Goal: Information Seeking & Learning: Understand process/instructions

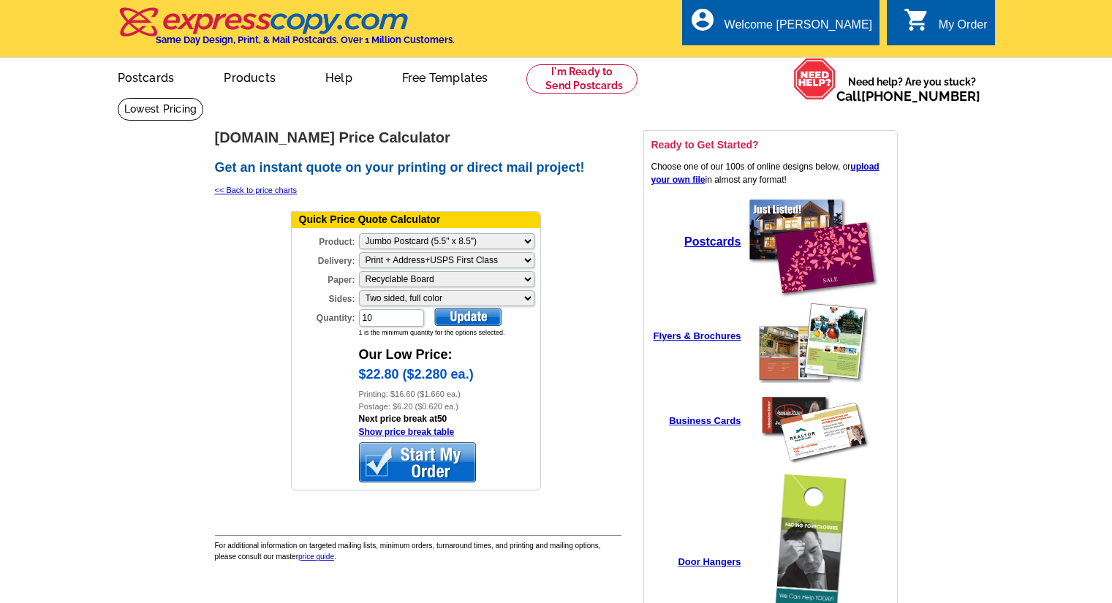
select select "2"
select select "3"
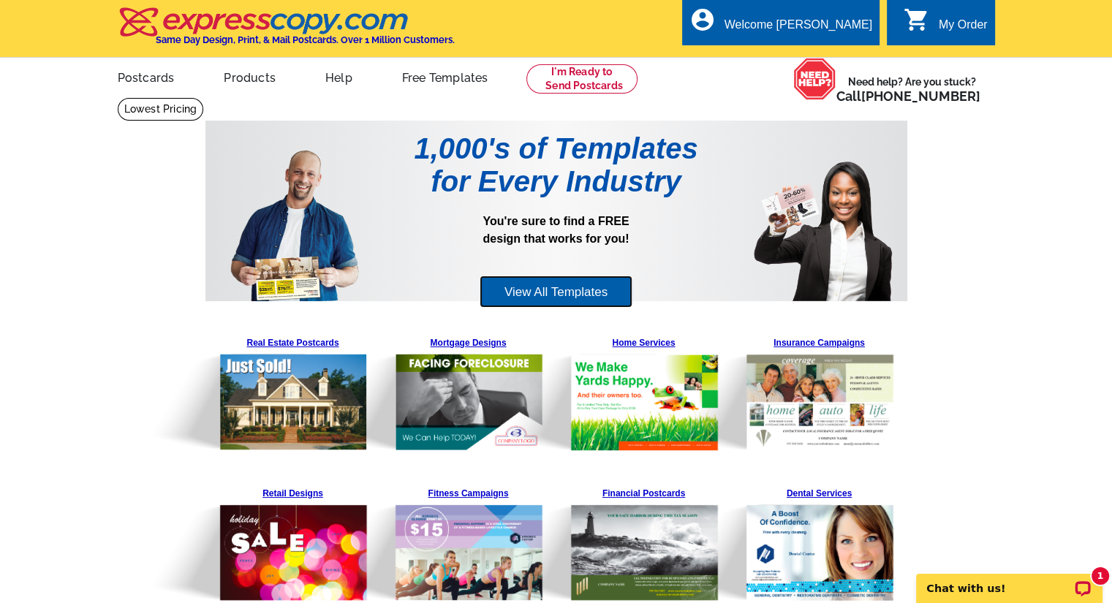
click at [521, 284] on link "View All Templates" at bounding box center [556, 292] width 153 height 33
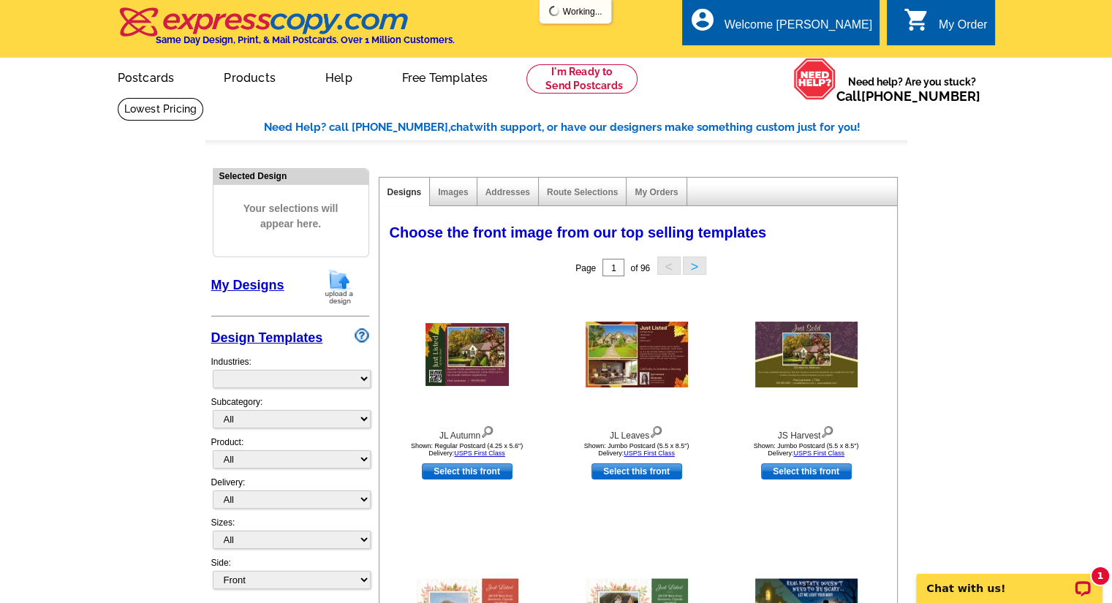
select select "785"
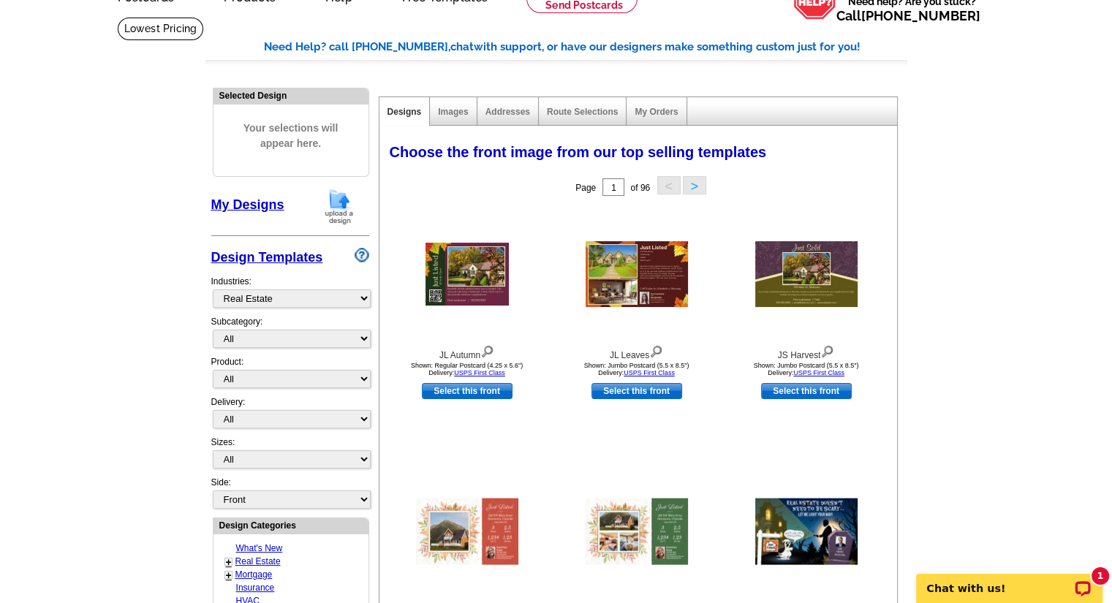
scroll to position [83, 0]
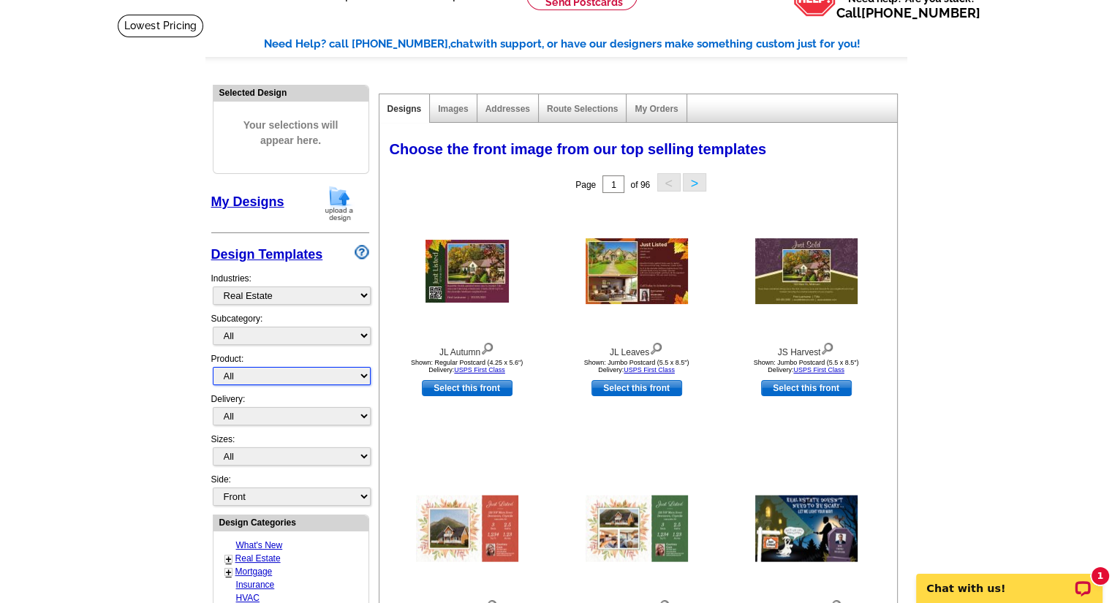
click at [232, 377] on select "All Postcards Letters and flyers Business Cards Door Hangers Greeting Cards" at bounding box center [292, 376] width 158 height 18
select select "1"
click at [213, 367] on select "All Postcards Letters and flyers Business Cards Door Hangers Greeting Cards" at bounding box center [292, 376] width 158 height 18
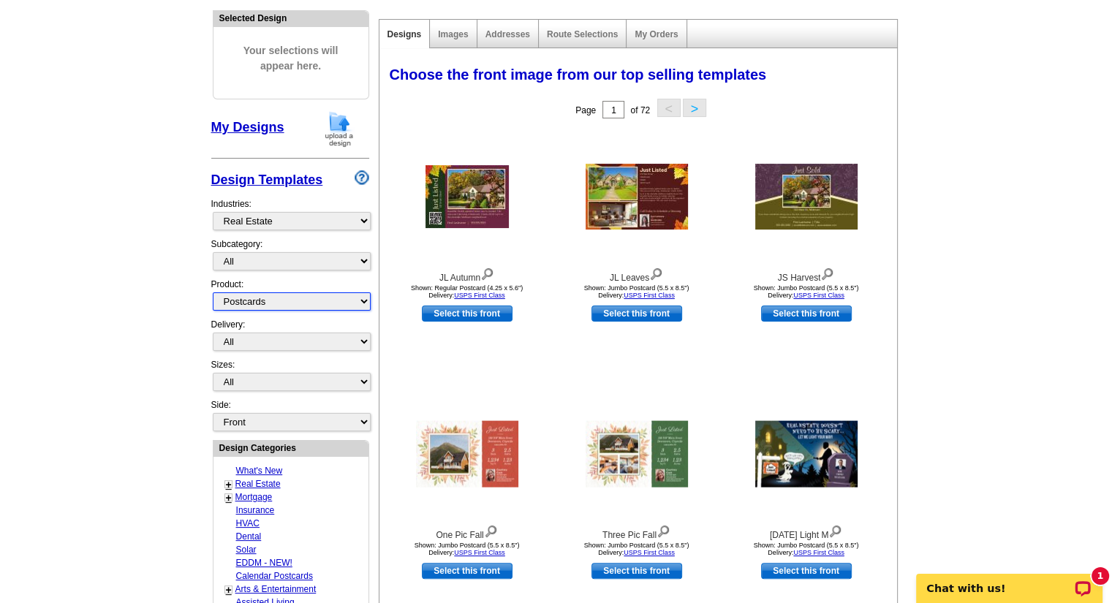
scroll to position [159, 0]
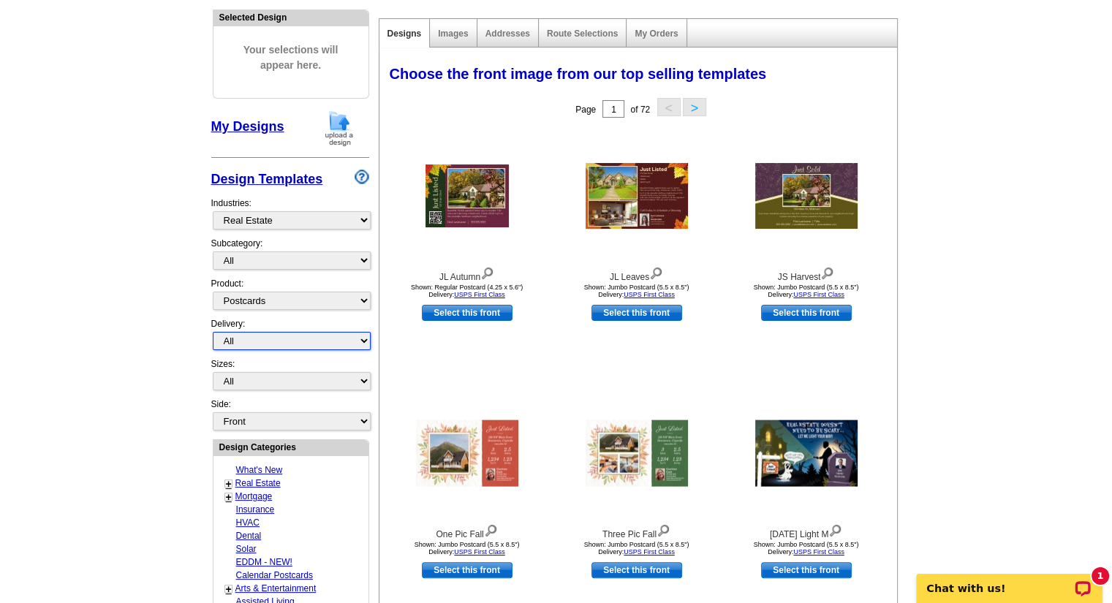
click at [230, 343] on select "All First Class Mail Shipped to Me EDDM Save 66% on Postage" at bounding box center [292, 341] width 158 height 18
select select "1"
click at [213, 332] on select "All First Class Mail Shipped to Me EDDM Save 66% on Postage" at bounding box center [292, 341] width 158 height 18
click at [226, 379] on select "All Jumbo Postcard (5.5" x 8.5") Regular Postcard (4.25" x 5.6") Panoramic Post…" at bounding box center [292, 381] width 158 height 18
select select "2"
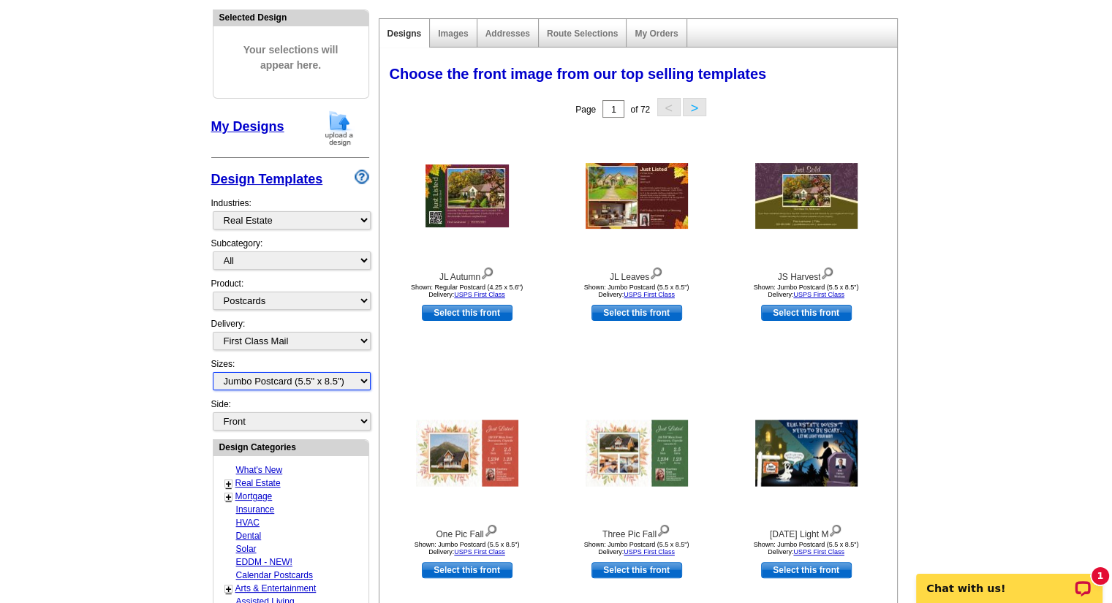
click at [213, 372] on select "All Jumbo Postcard (5.5" x 8.5") Regular Postcard (4.25" x 5.6") Panoramic Post…" at bounding box center [292, 381] width 158 height 18
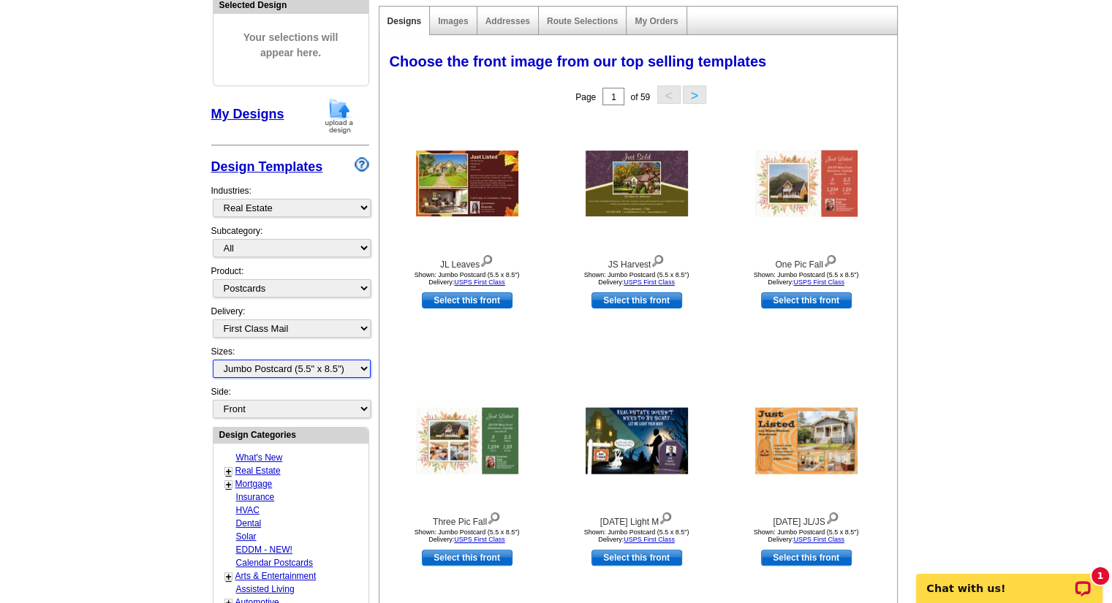
scroll to position [167, 0]
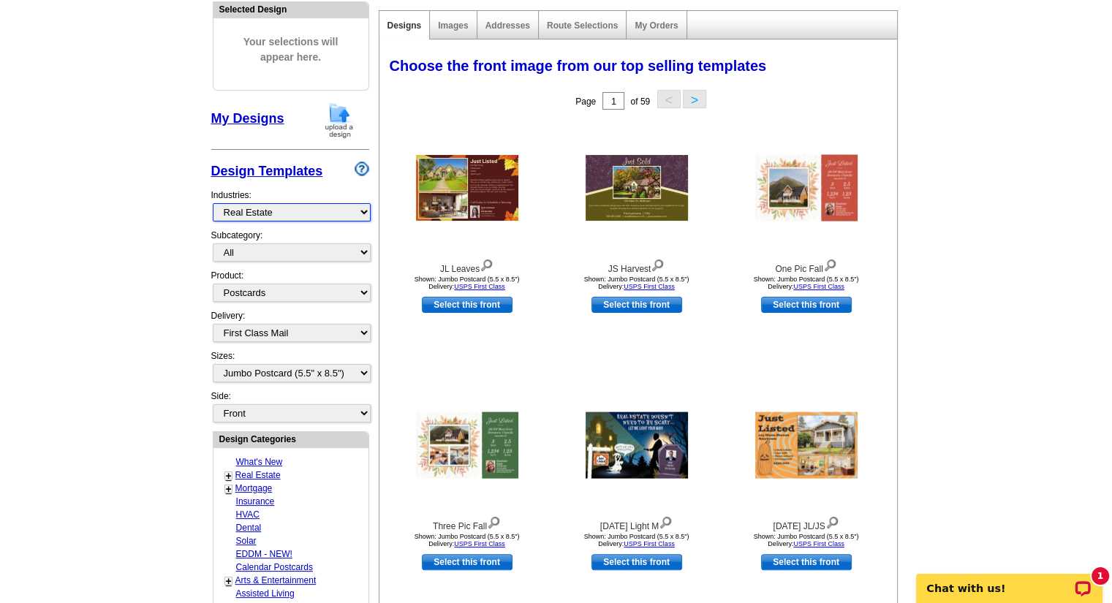
click at [246, 206] on select "What's New Real Estate Mortgage Insurance HVAC Dental Solar EDDM - NEW! Calenda…" at bounding box center [292, 212] width 158 height 18
click at [213, 204] on select "What's New Real Estate Mortgage Insurance HVAC Dental Solar EDDM - NEW! Calenda…" at bounding box center [292, 212] width 158 height 18
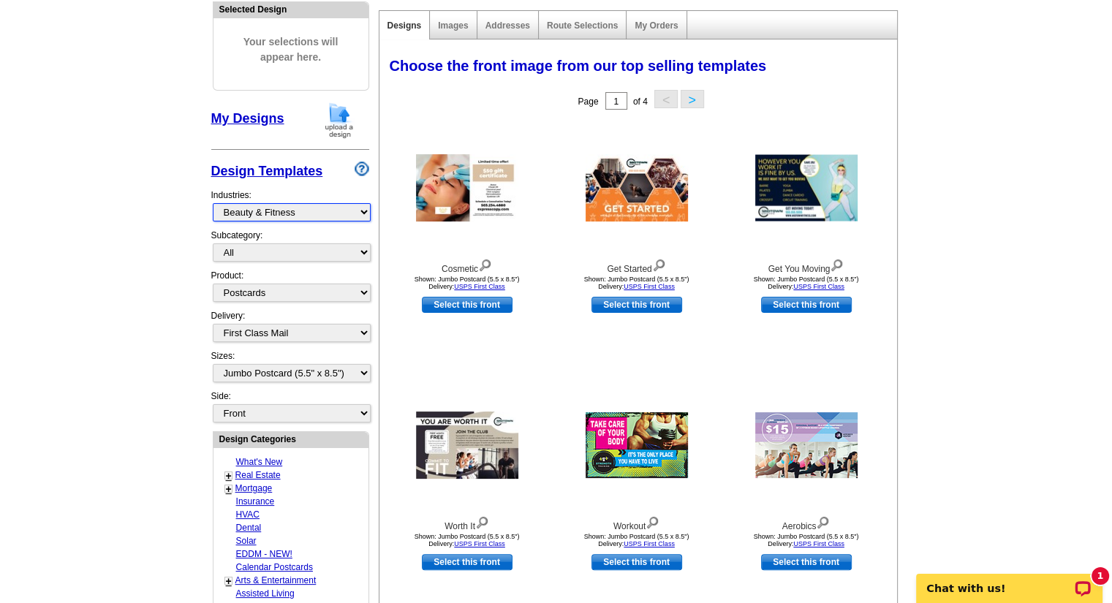
click at [224, 211] on select "What's New Real Estate Mortgage Insurance HVAC Dental Solar EDDM - NEW! Calenda…" at bounding box center [292, 212] width 158 height 18
select select "1150"
click at [213, 204] on select "What's New Real Estate Mortgage Insurance HVAC Dental Solar EDDM - NEW! Calenda…" at bounding box center [292, 212] width 158 height 18
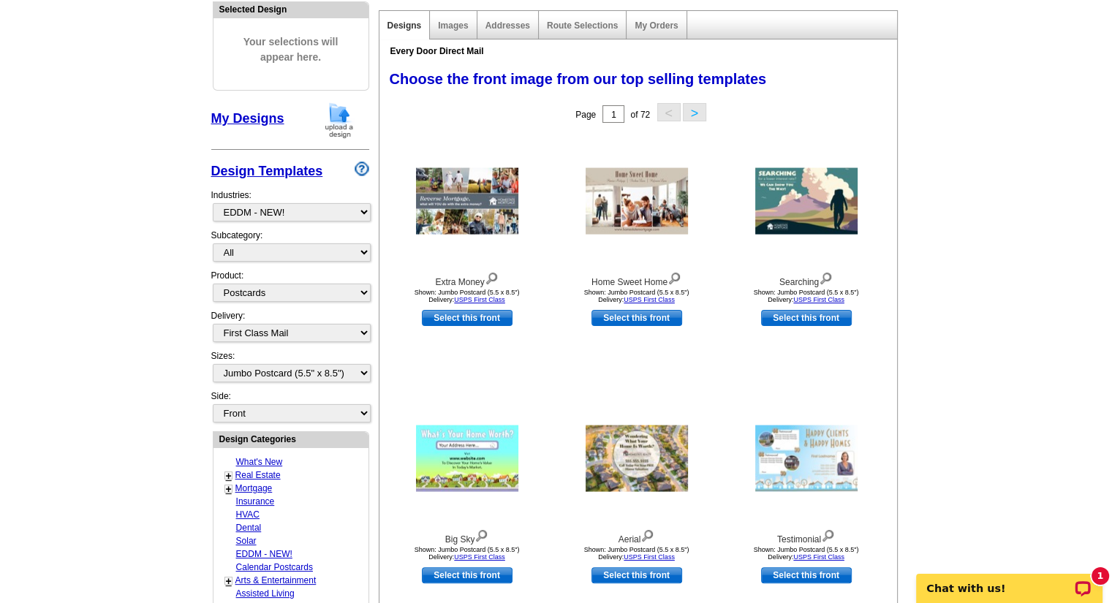
click at [246, 165] on link "Design Templates" at bounding box center [267, 171] width 112 height 15
click at [242, 123] on link "My Designs" at bounding box center [247, 118] width 73 height 15
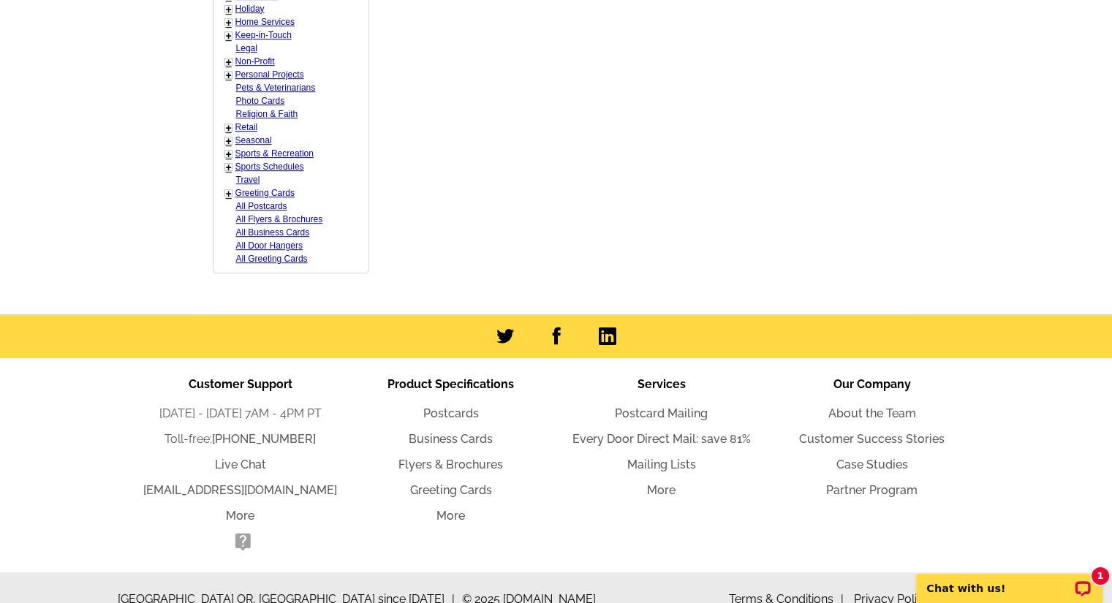
scroll to position [825, 0]
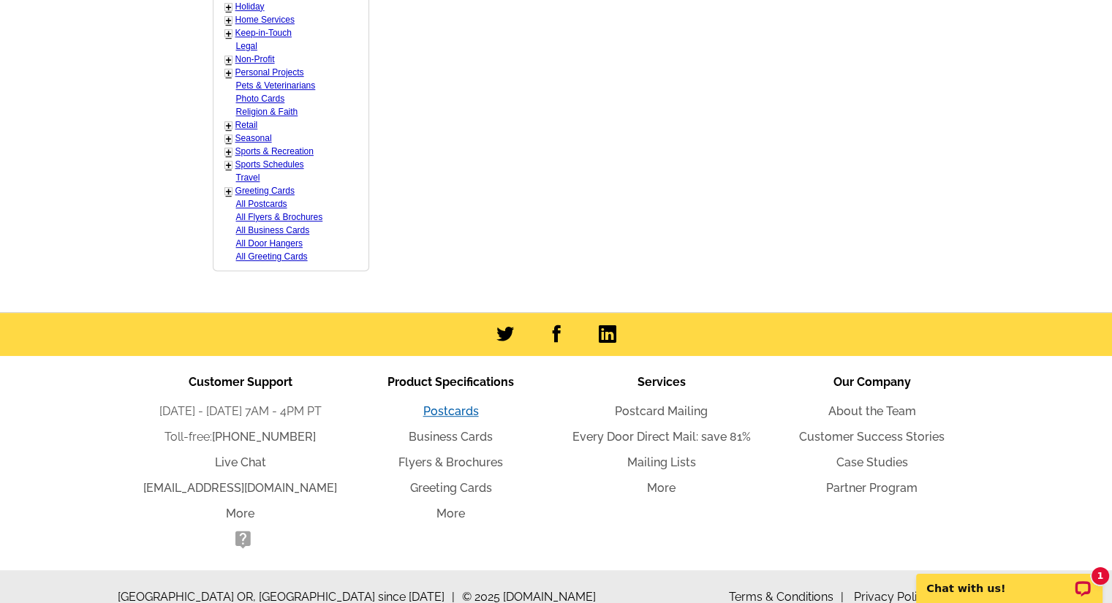
click at [424, 413] on link "Postcards" at bounding box center [451, 411] width 56 height 14
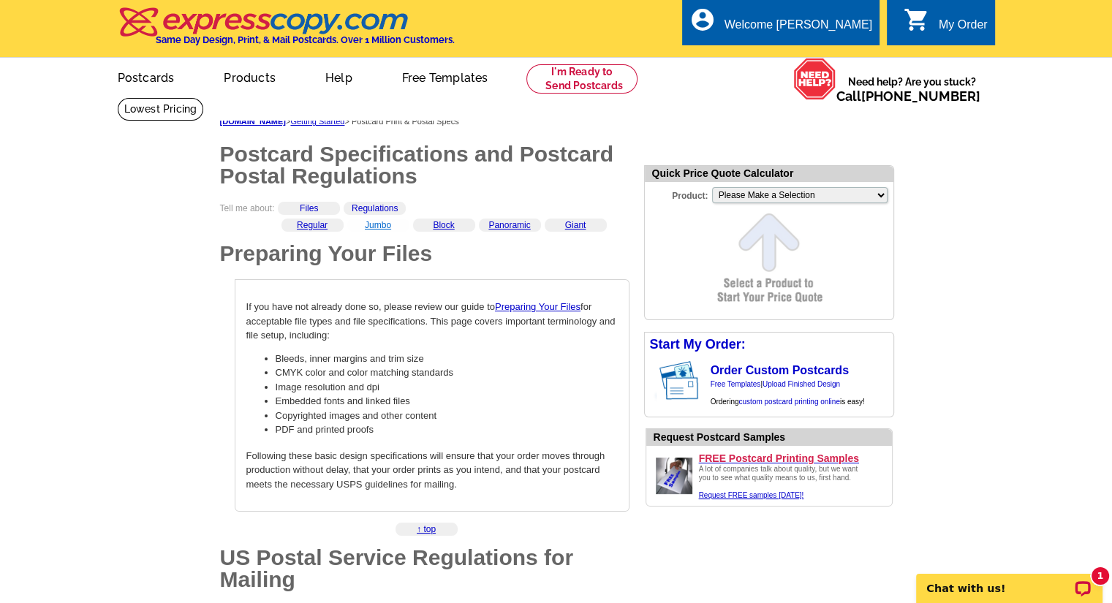
click at [378, 227] on link "Jumbo" at bounding box center [378, 225] width 26 height 10
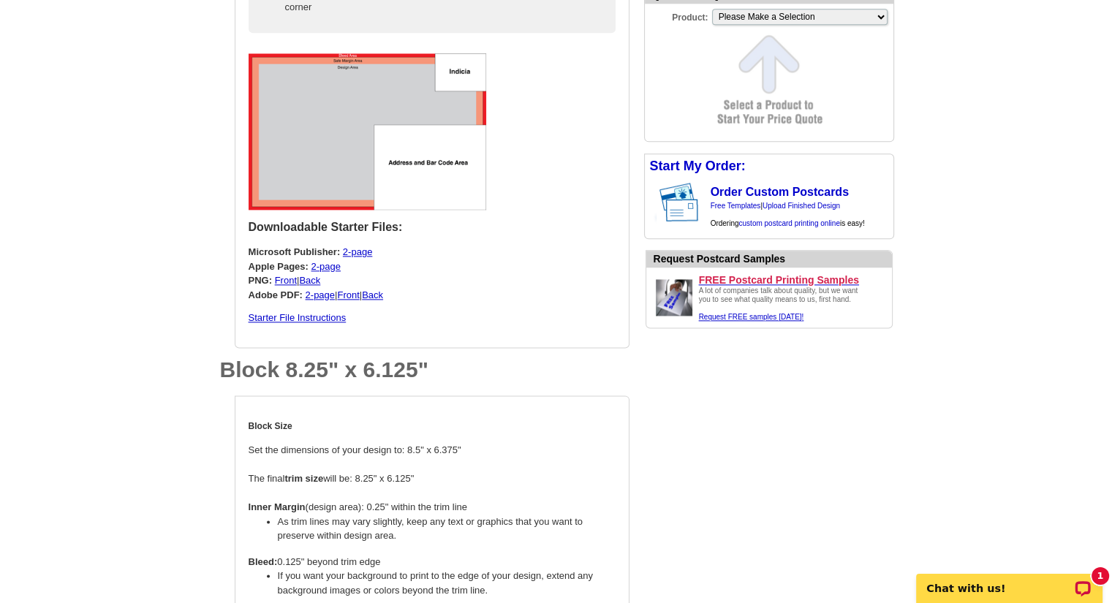
scroll to position [1801, 0]
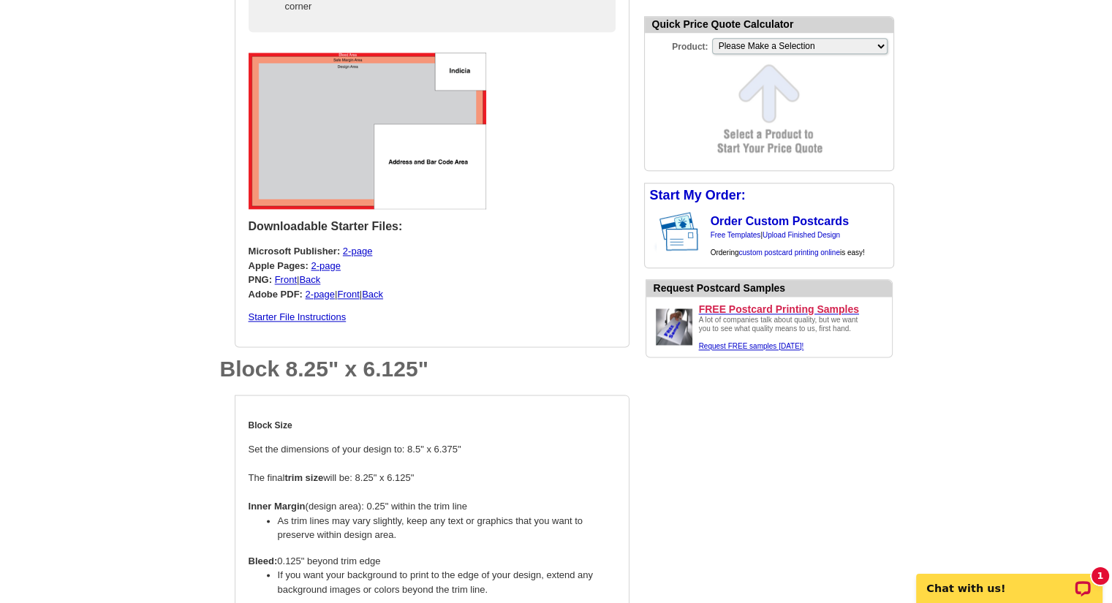
click at [356, 296] on link "Front" at bounding box center [348, 294] width 22 height 11
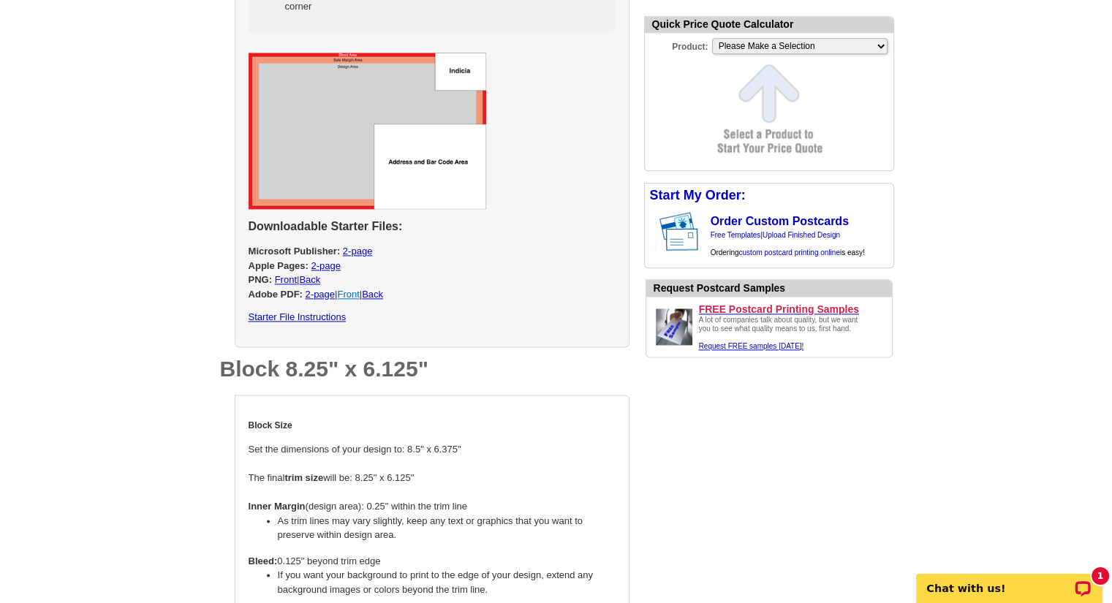
select select "2"
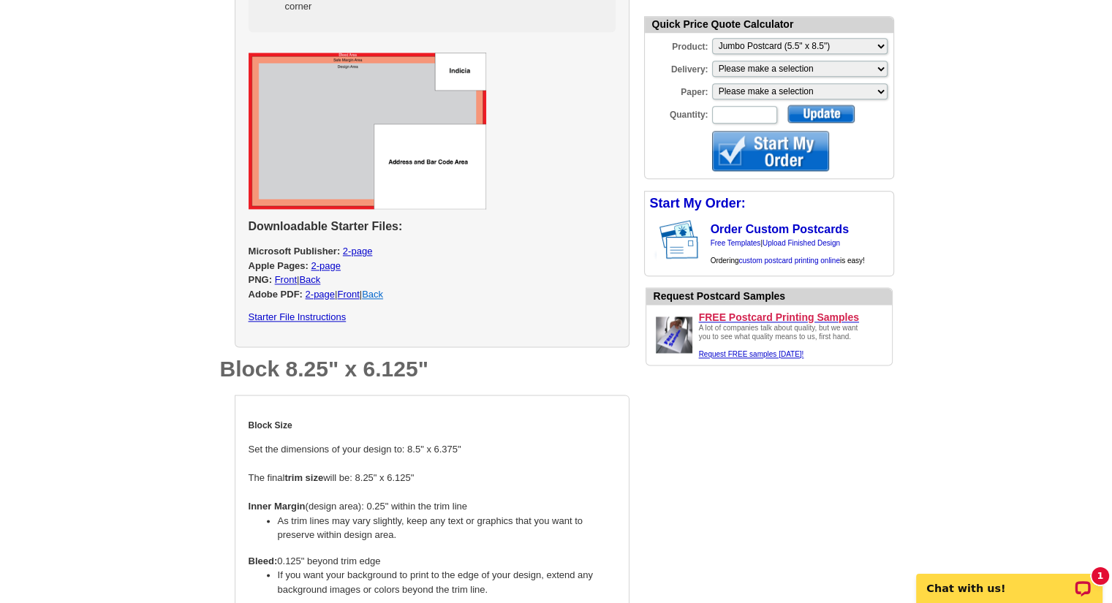
click at [383, 291] on link "Back" at bounding box center [372, 294] width 21 height 11
click at [356, 296] on link "Front" at bounding box center [348, 294] width 22 height 11
click at [294, 319] on link "Starter File Instructions" at bounding box center [298, 317] width 98 height 11
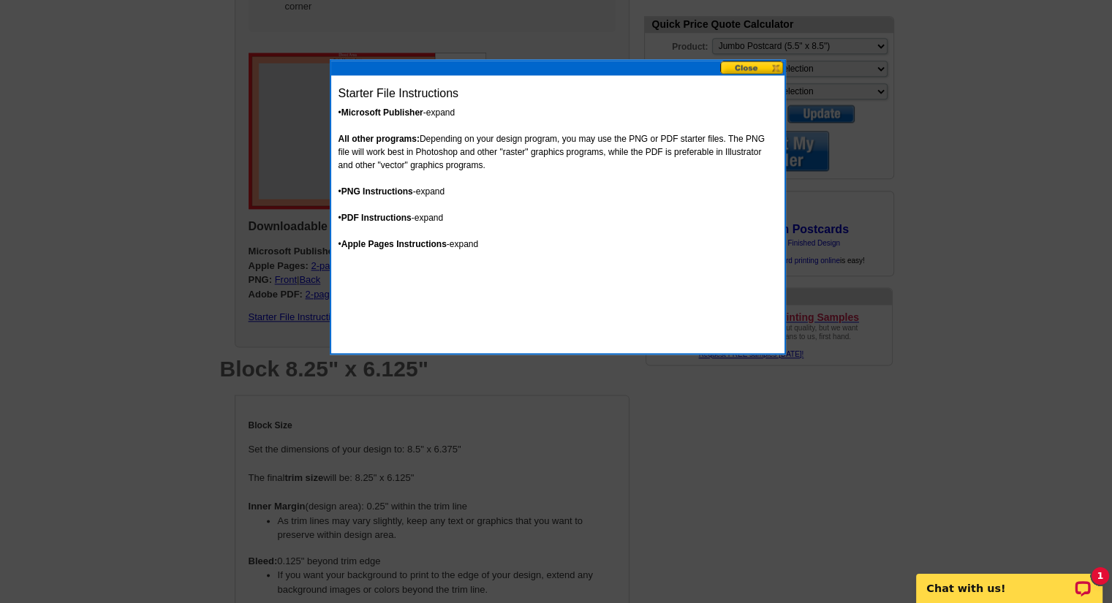
click at [746, 65] on button at bounding box center [752, 68] width 64 height 14
